Goal: Entertainment & Leisure: Consume media (video, audio)

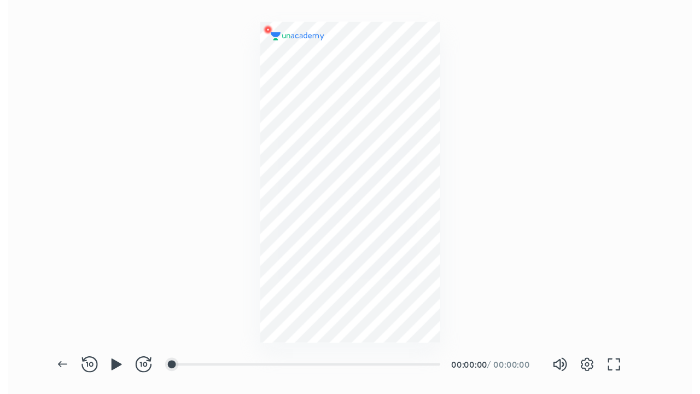
scroll to position [320, 556]
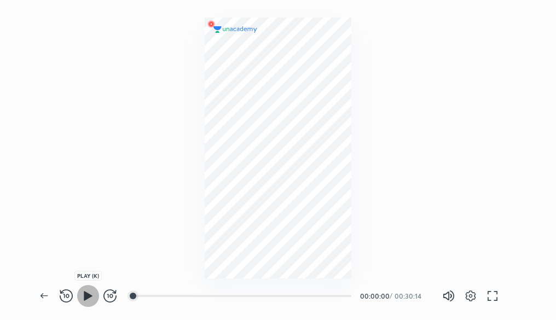
click at [88, 300] on icon "button" at bounding box center [88, 296] width 13 height 13
click at [184, 299] on div at bounding box center [182, 296] width 9 height 9
click at [286, 296] on div at bounding box center [285, 296] width 9 height 9
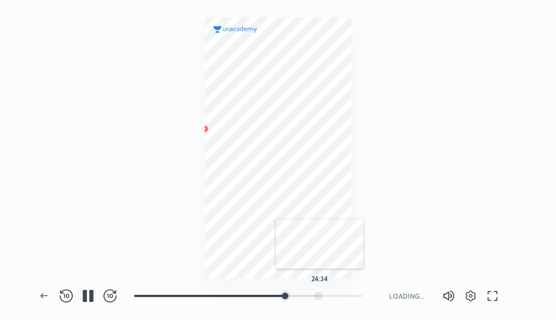
click at [320, 301] on div "24:34" at bounding box center [248, 296] width 228 height 11
click at [491, 296] on icon "button" at bounding box center [492, 296] width 13 height 13
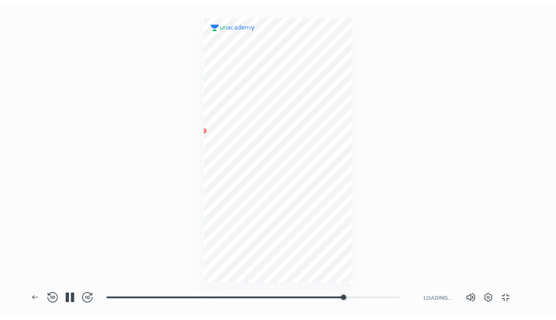
scroll to position [394, 700]
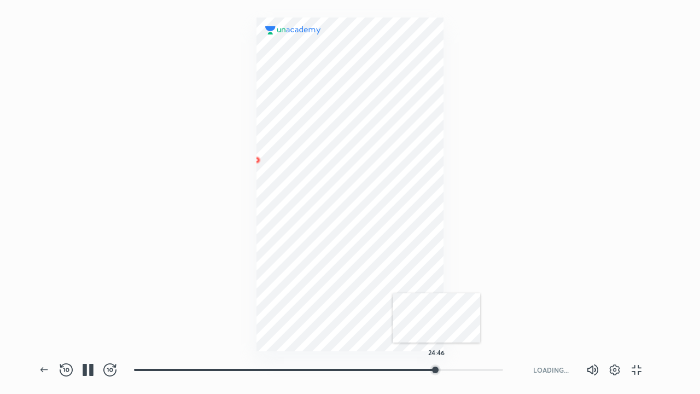
click at [437, 320] on div at bounding box center [435, 370] width 9 height 9
click at [448, 320] on div at bounding box center [447, 370] width 9 height 9
click at [467, 320] on div at bounding box center [465, 370] width 9 height 9
click at [327, 278] on div at bounding box center [351, 185] width 188 height 334
click at [555, 320] on button "button" at bounding box center [637, 370] width 22 height 22
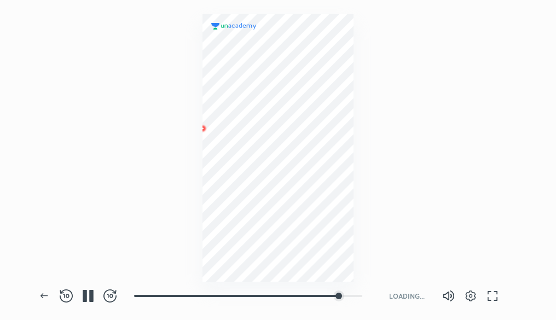
scroll to position [320, 556]
